Goal: Task Accomplishment & Management: Manage account settings

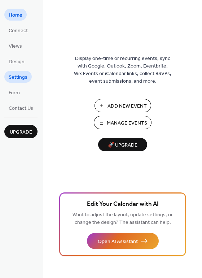
click at [24, 74] on span "Settings" at bounding box center [18, 78] width 19 height 8
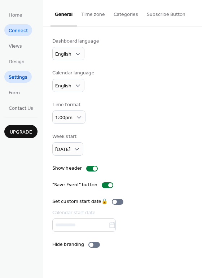
click at [15, 27] on span "Connect" at bounding box center [18, 31] width 19 height 8
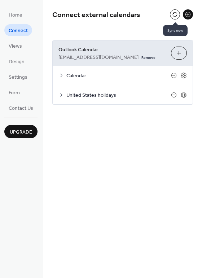
click at [174, 12] on button at bounding box center [175, 14] width 10 height 10
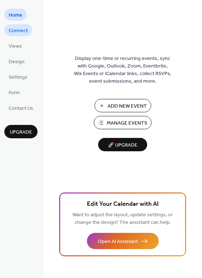
click at [6, 33] on link "Connect" at bounding box center [18, 30] width 28 height 12
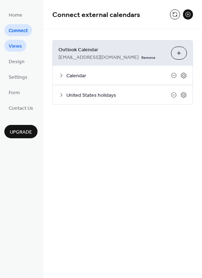
click at [20, 47] on span "Views" at bounding box center [15, 47] width 13 height 8
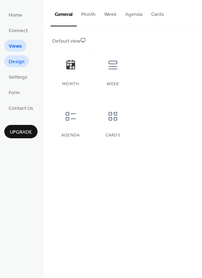
click at [18, 58] on span "Design" at bounding box center [17, 62] width 16 height 8
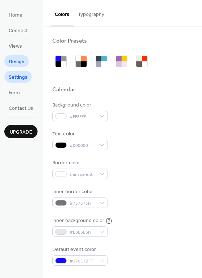
click at [18, 74] on span "Settings" at bounding box center [18, 78] width 19 height 8
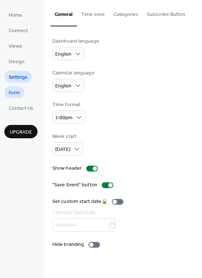
click at [17, 97] on span "Form" at bounding box center [14, 93] width 11 height 8
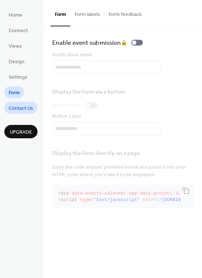
click at [26, 106] on span "Contact Us" at bounding box center [21, 109] width 25 height 8
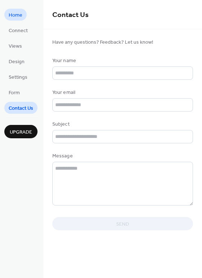
click at [25, 13] on link "Home" at bounding box center [15, 15] width 22 height 12
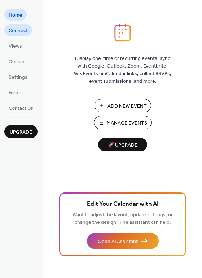
click at [18, 27] on span "Connect" at bounding box center [18, 31] width 19 height 8
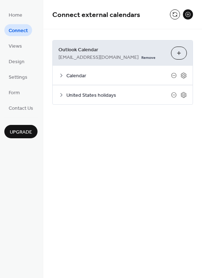
click at [59, 74] on icon at bounding box center [61, 76] width 6 height 6
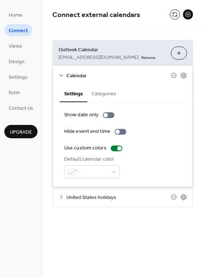
click at [64, 73] on icon at bounding box center [61, 76] width 6 height 6
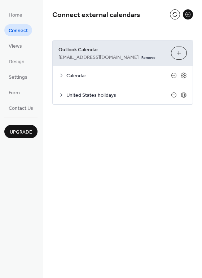
click at [179, 54] on button "Choose Calendars" at bounding box center [179, 53] width 16 height 13
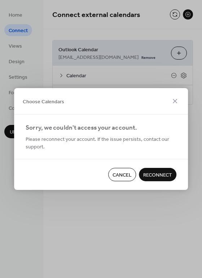
click at [122, 175] on span "Cancel" at bounding box center [122, 175] width 19 height 8
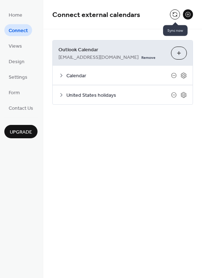
click at [175, 12] on button at bounding box center [175, 14] width 10 height 10
click at [175, 13] on button at bounding box center [175, 14] width 10 height 10
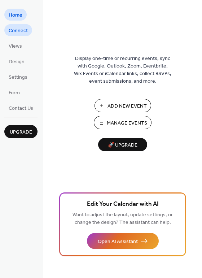
click at [23, 30] on span "Connect" at bounding box center [18, 31] width 19 height 8
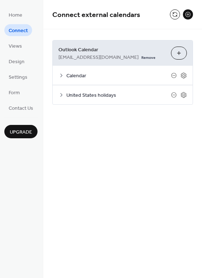
click at [92, 53] on span "Outlook Calendar" at bounding box center [111, 50] width 107 height 8
click at [90, 59] on span "[EMAIL_ADDRESS][DOMAIN_NAME]" at bounding box center [98, 58] width 80 height 8
click at [179, 54] on button "Choose Calendars" at bounding box center [179, 53] width 16 height 13
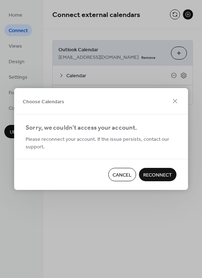
click at [160, 173] on span "Reconnect" at bounding box center [157, 175] width 29 height 8
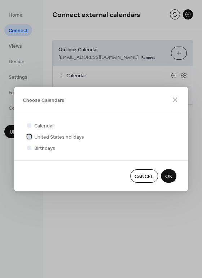
click at [65, 138] on span "United States holidays" at bounding box center [59, 138] width 50 height 8
click at [61, 138] on span "United States holidays" at bounding box center [59, 138] width 50 height 8
click at [165, 177] on button "OK" at bounding box center [169, 175] width 16 height 13
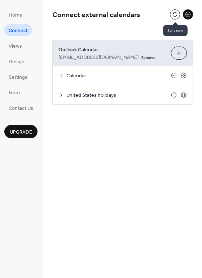
click at [175, 12] on button at bounding box center [175, 14] width 10 height 10
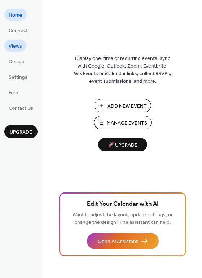
click at [17, 43] on span "Views" at bounding box center [15, 47] width 13 height 8
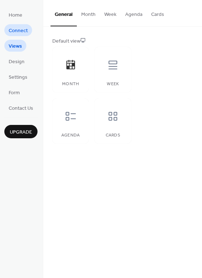
click at [26, 32] on span "Connect" at bounding box center [18, 31] width 19 height 8
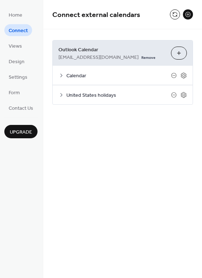
click at [61, 74] on icon at bounding box center [61, 76] width 2 height 4
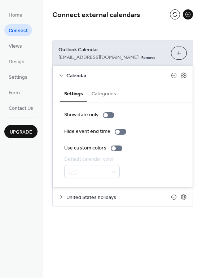
click at [61, 74] on icon at bounding box center [61, 76] width 6 height 6
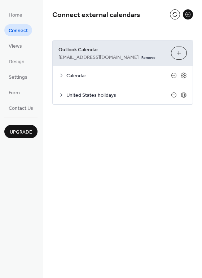
click at [61, 95] on icon at bounding box center [61, 95] width 2 height 4
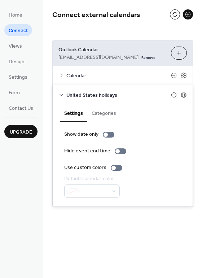
click at [107, 113] on button "Categories" at bounding box center [103, 112] width 33 height 17
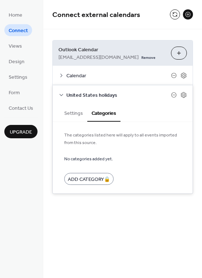
click at [77, 112] on button "Settings" at bounding box center [73, 112] width 27 height 17
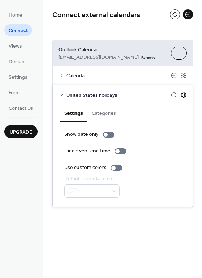
click at [183, 94] on icon at bounding box center [183, 95] width 6 height 6
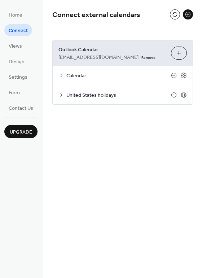
click at [64, 74] on icon at bounding box center [61, 76] width 6 height 6
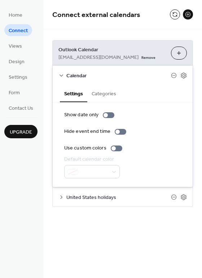
click at [108, 94] on button "Categories" at bounding box center [103, 93] width 33 height 17
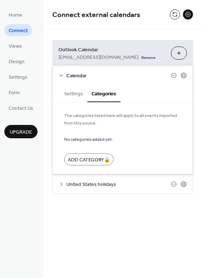
click at [179, 49] on button "Choose Calendars" at bounding box center [179, 53] width 16 height 13
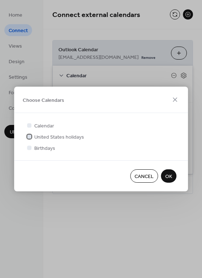
click at [38, 137] on span "United States holidays" at bounding box center [59, 138] width 50 height 8
click at [171, 173] on span "OK" at bounding box center [168, 177] width 7 height 8
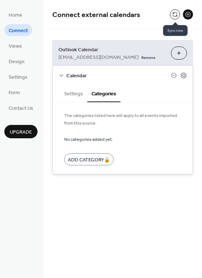
click at [174, 12] on button at bounding box center [175, 14] width 10 height 10
